Goal: Task Accomplishment & Management: Use online tool/utility

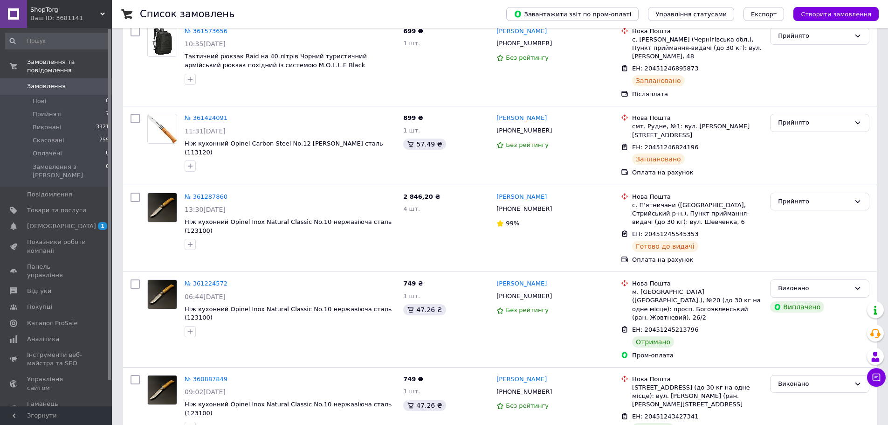
scroll to position [373, 0]
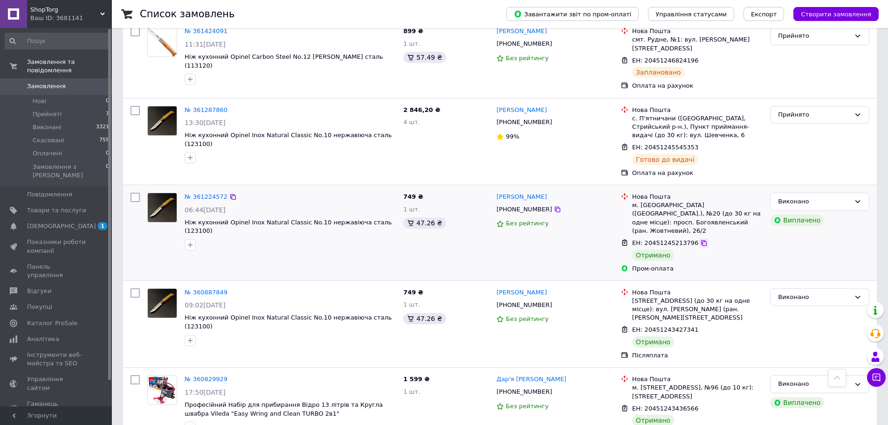
click at [700, 239] on icon at bounding box center [703, 242] width 7 height 7
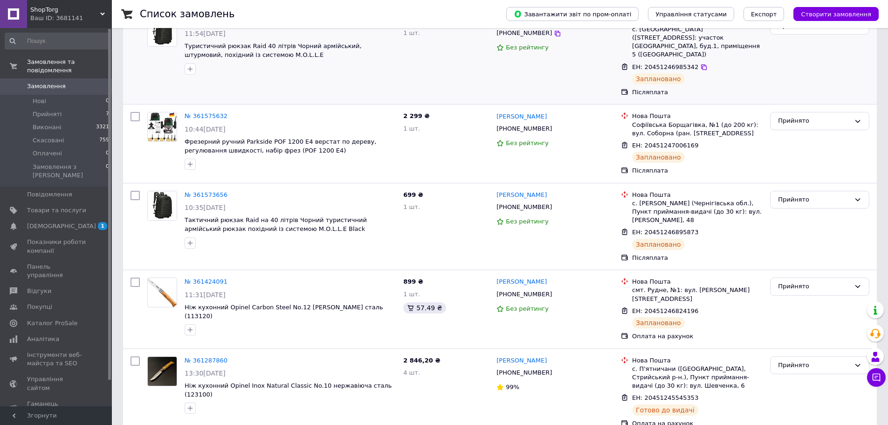
scroll to position [0, 0]
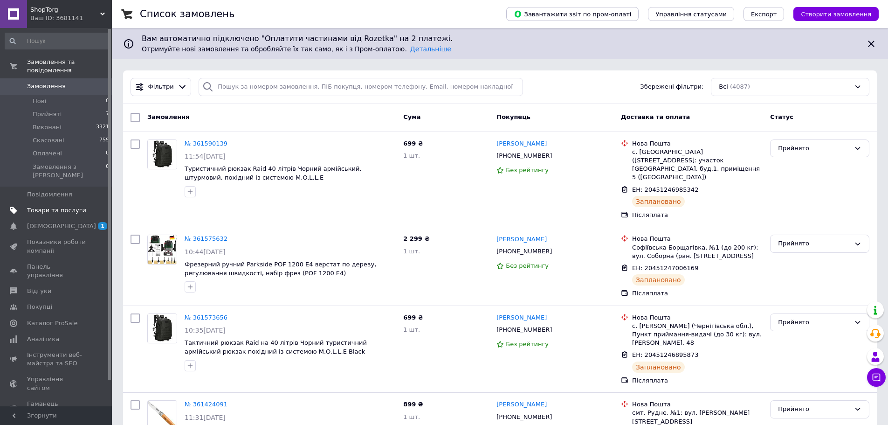
click at [62, 206] on span "Товари та послуги" at bounding box center [56, 210] width 59 height 8
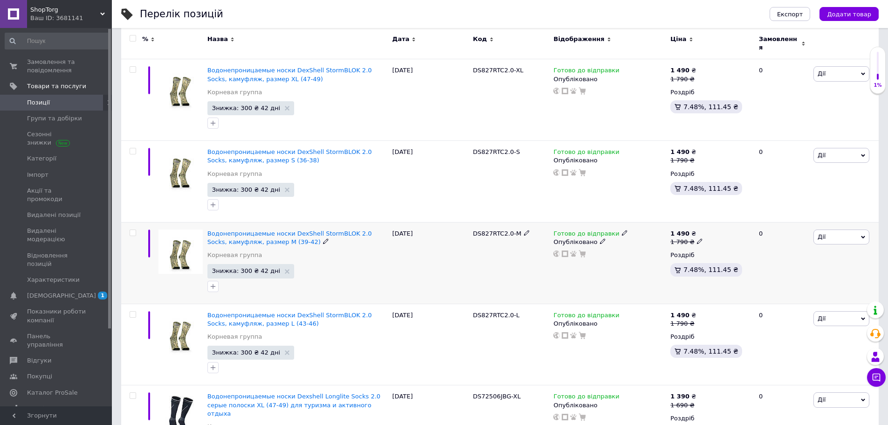
scroll to position [186, 0]
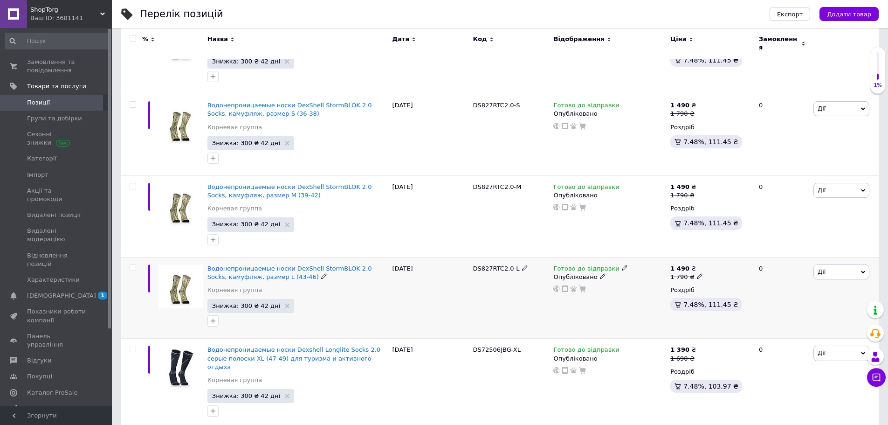
click at [828, 264] on span "Дії" at bounding box center [841, 271] width 56 height 15
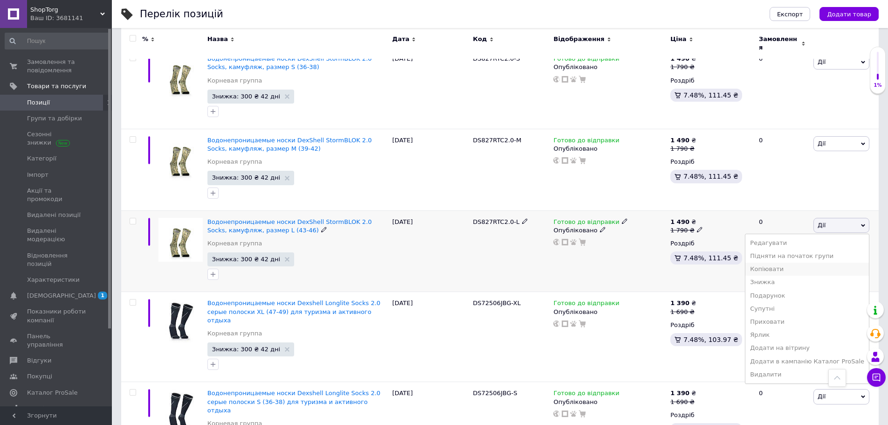
click at [782, 264] on li "Копіювати" at bounding box center [807, 268] width 124 height 13
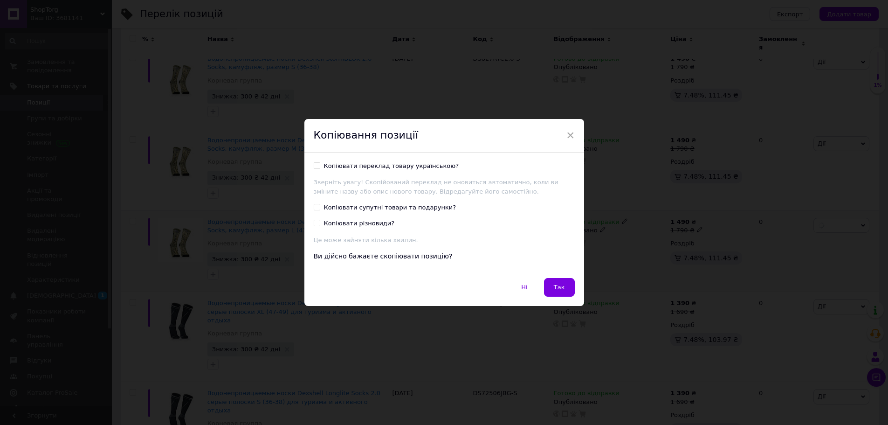
scroll to position [195, 0]
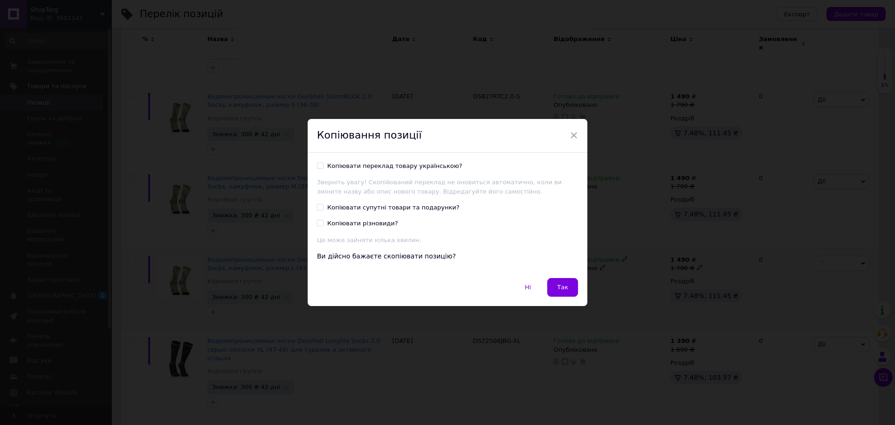
click at [375, 168] on div "Копіювати переклад товару українською?" at bounding box center [394, 166] width 135 height 8
click at [323, 168] on input "Копіювати переклад товару українською?" at bounding box center [320, 165] width 6 height 6
checkbox input "true"
click at [359, 210] on div "Копіювати супутні товари та подарунки?" at bounding box center [393, 207] width 132 height 8
click at [323, 210] on input "Копіювати супутні товари та подарунки?" at bounding box center [320, 207] width 6 height 6
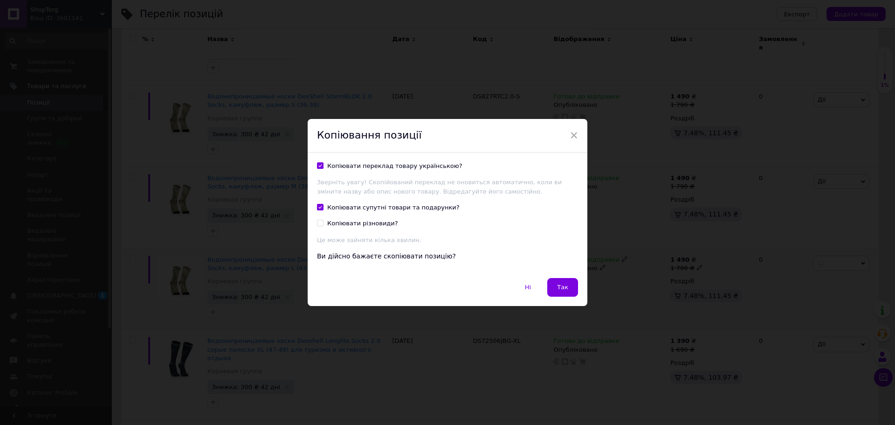
checkbox input "true"
click at [350, 222] on div "Копіювати різновиди?" at bounding box center [362, 223] width 71 height 8
click at [323, 222] on input "Копіювати різновиди?" at bounding box center [320, 223] width 6 height 6
checkbox input "true"
click at [553, 284] on button "Так" at bounding box center [562, 287] width 31 height 19
